Goal: Find specific page/section: Find specific page/section

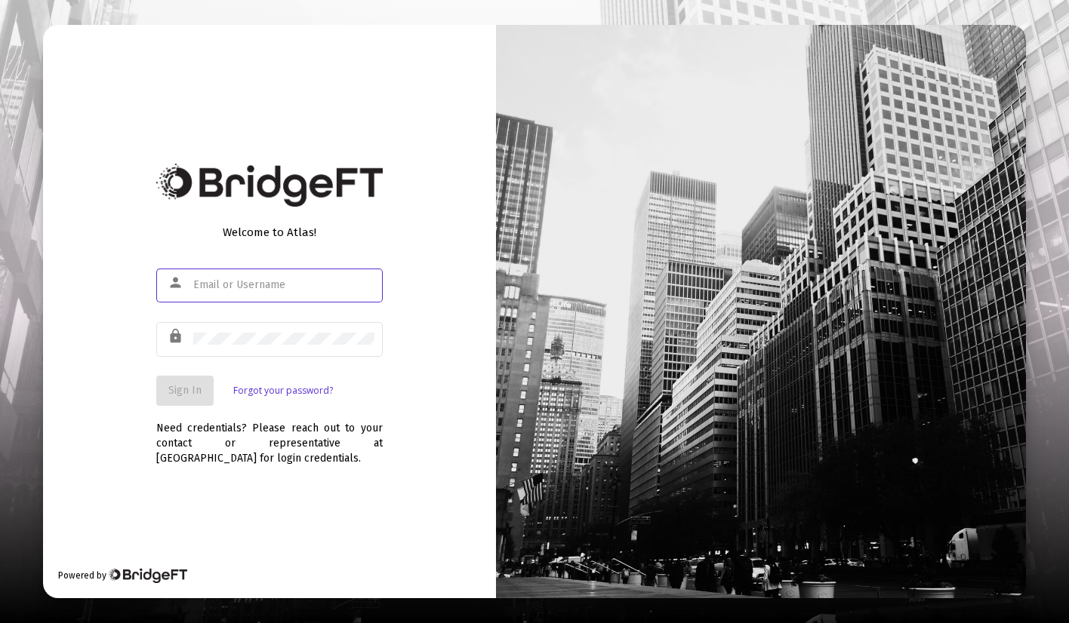
click at [330, 284] on input "text" at bounding box center [283, 285] width 181 height 12
type input "[PERSON_NAME][EMAIL_ADDRESS][DOMAIN_NAME]"
click at [245, 327] on div at bounding box center [283, 338] width 181 height 37
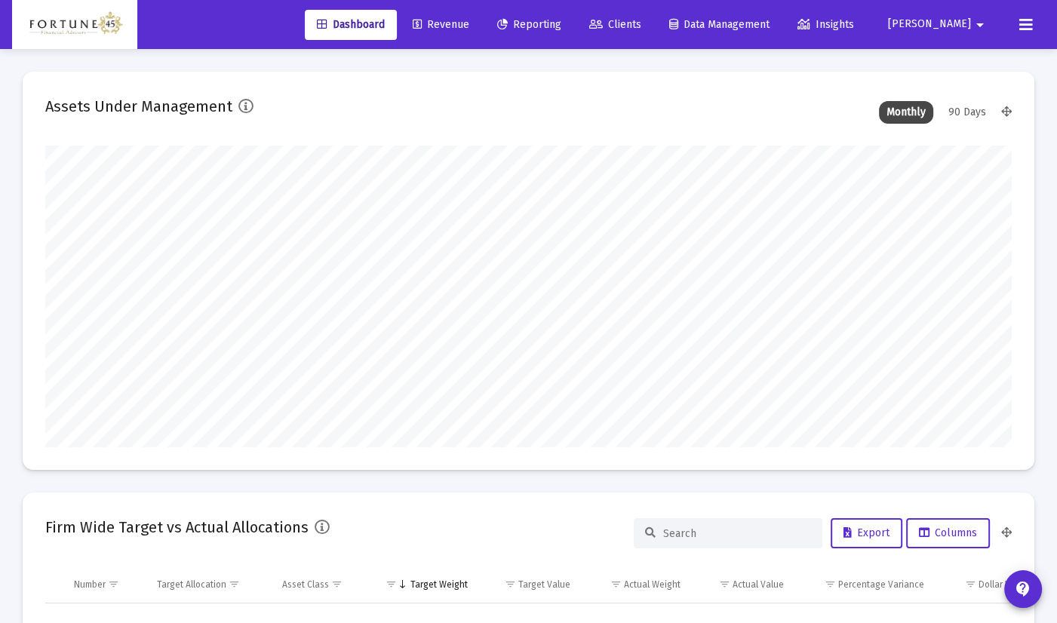
scroll to position [302, 519]
type input "[DATE]"
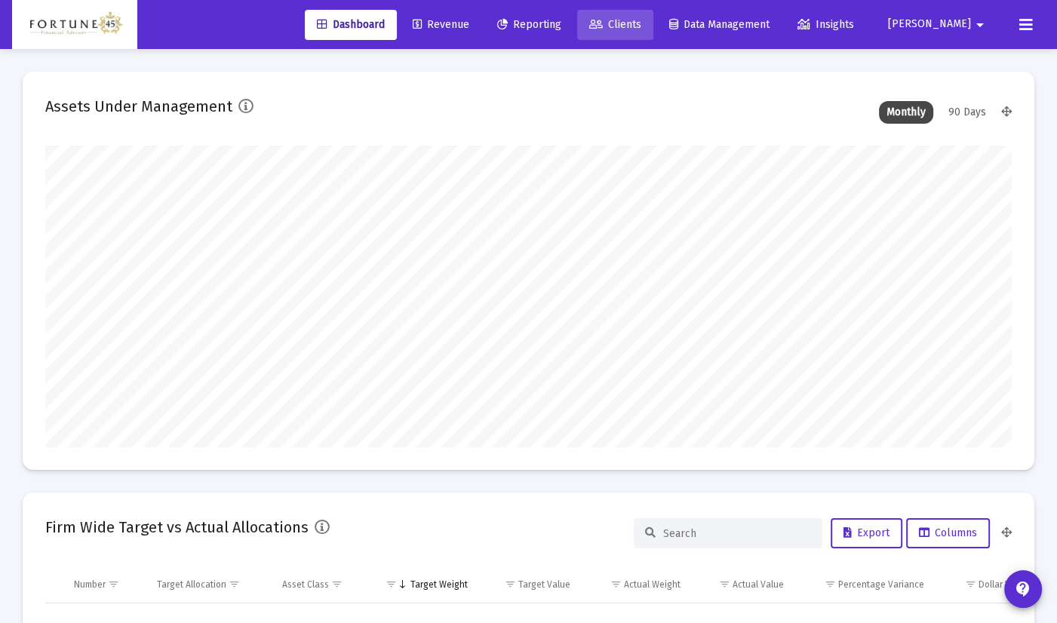
click at [642, 21] on span "Clients" at bounding box center [615, 24] width 52 height 13
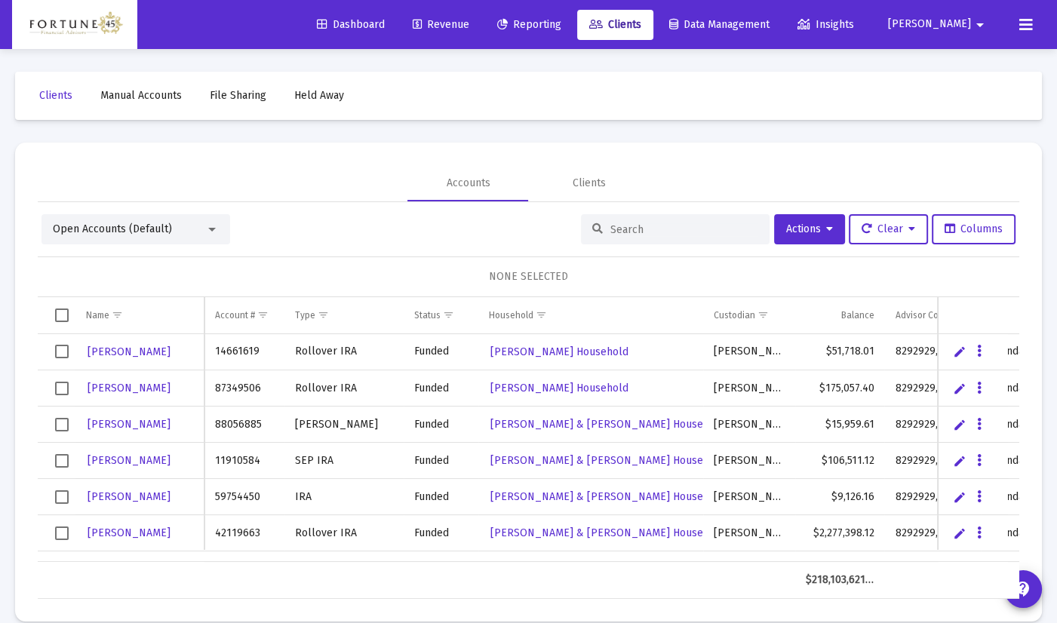
click at [662, 228] on input at bounding box center [685, 229] width 148 height 13
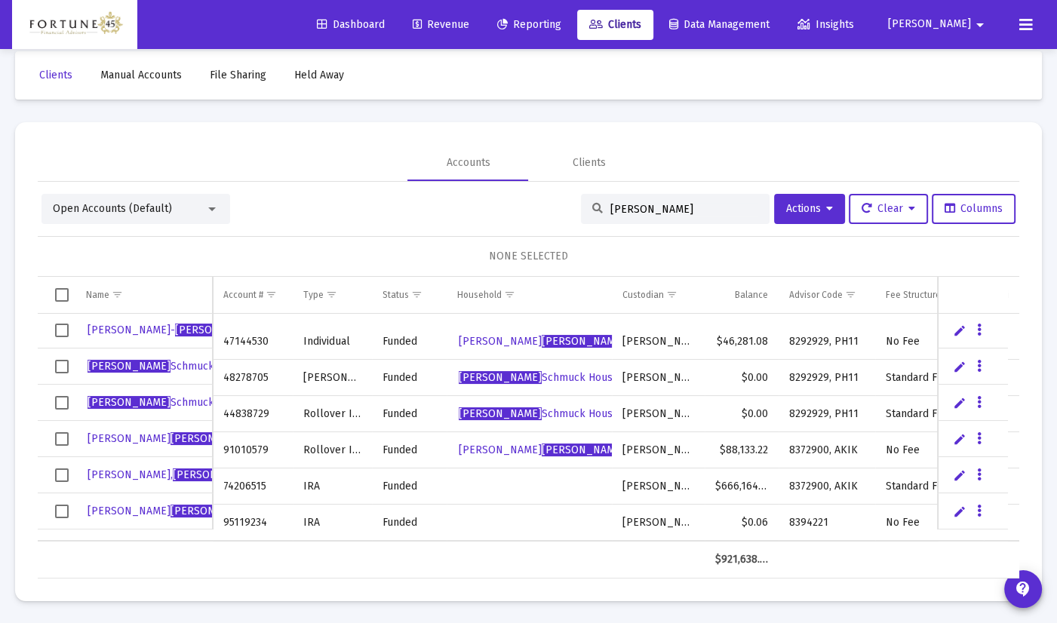
scroll to position [21, 0]
type input "[PERSON_NAME]"
